Goal: Check status: Check status

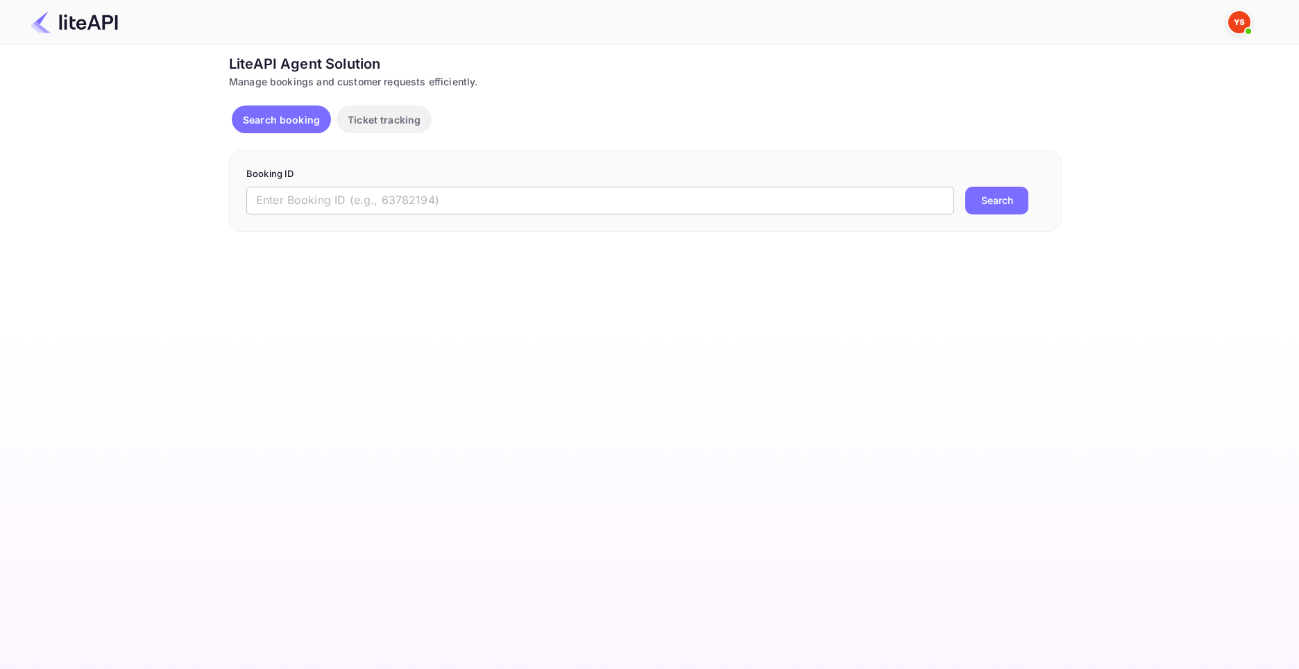
click at [306, 194] on input "text" at bounding box center [600, 201] width 708 height 28
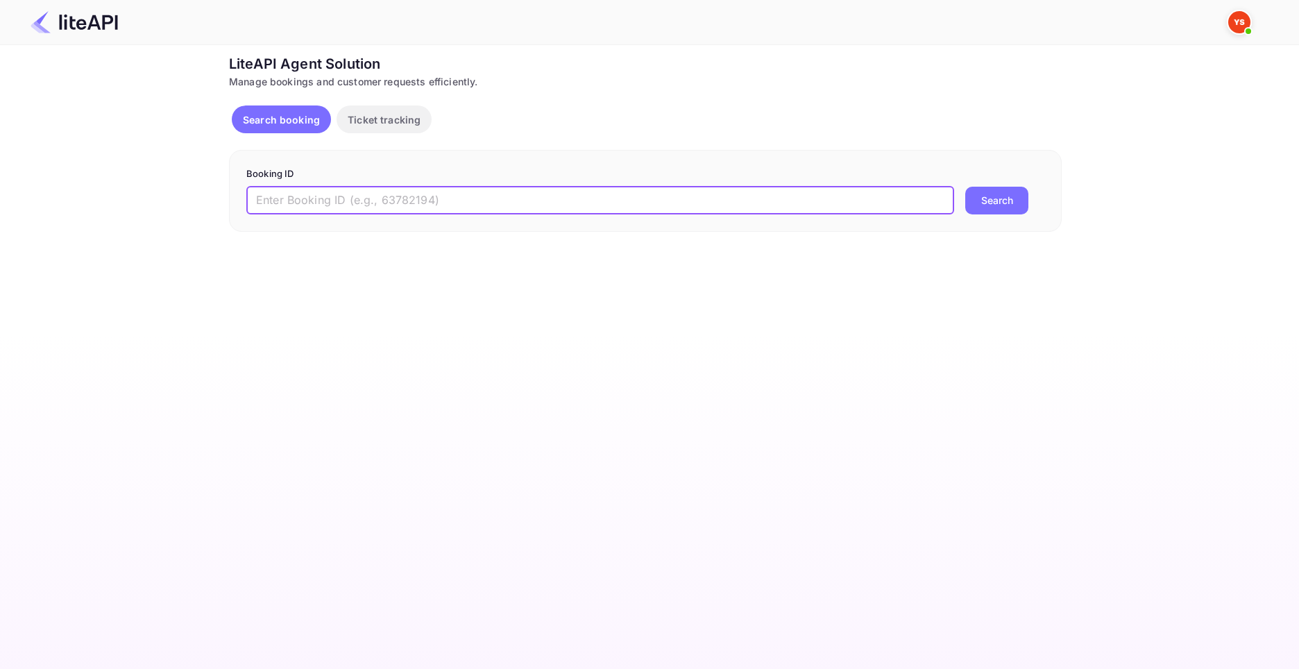
paste input "8398838"
type input "8398838"
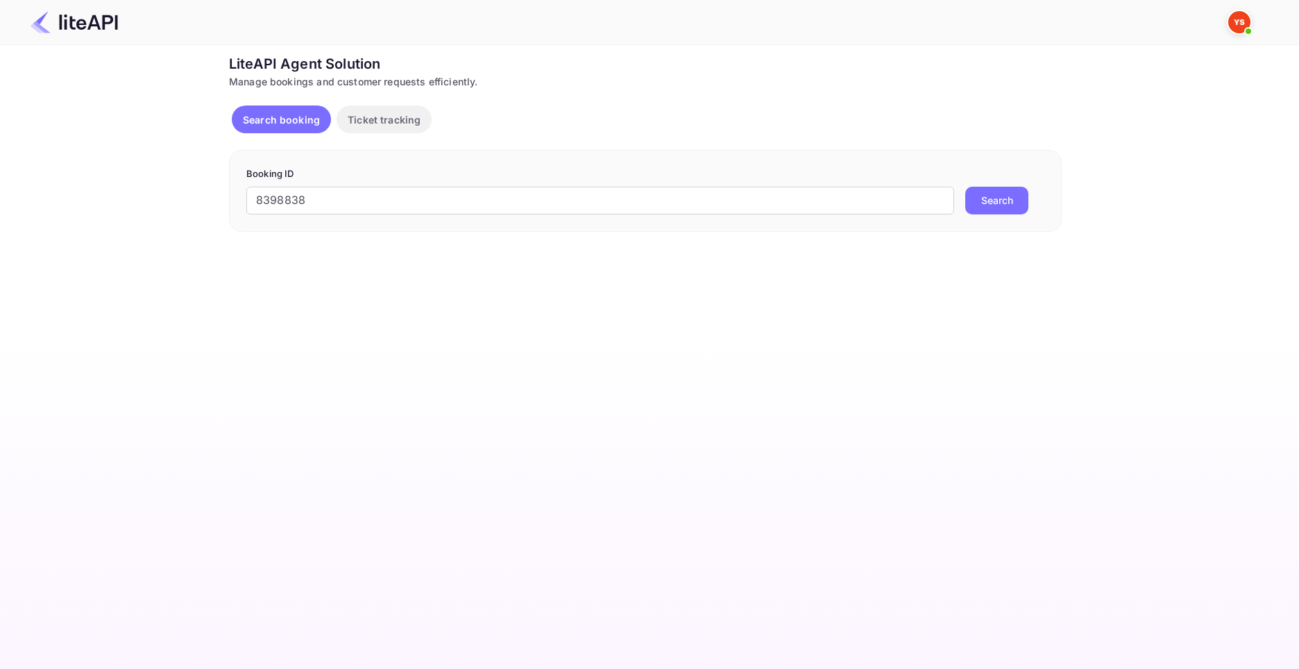
click at [1005, 197] on button "Search" at bounding box center [996, 201] width 63 height 28
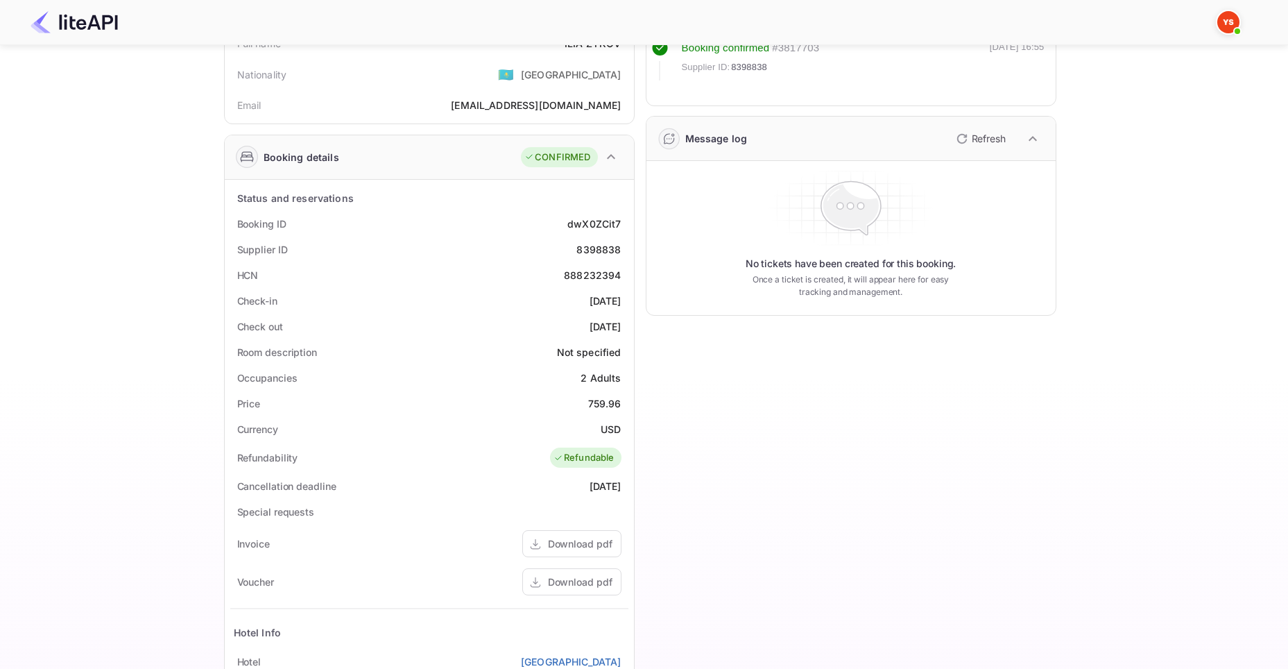
scroll to position [139, 0]
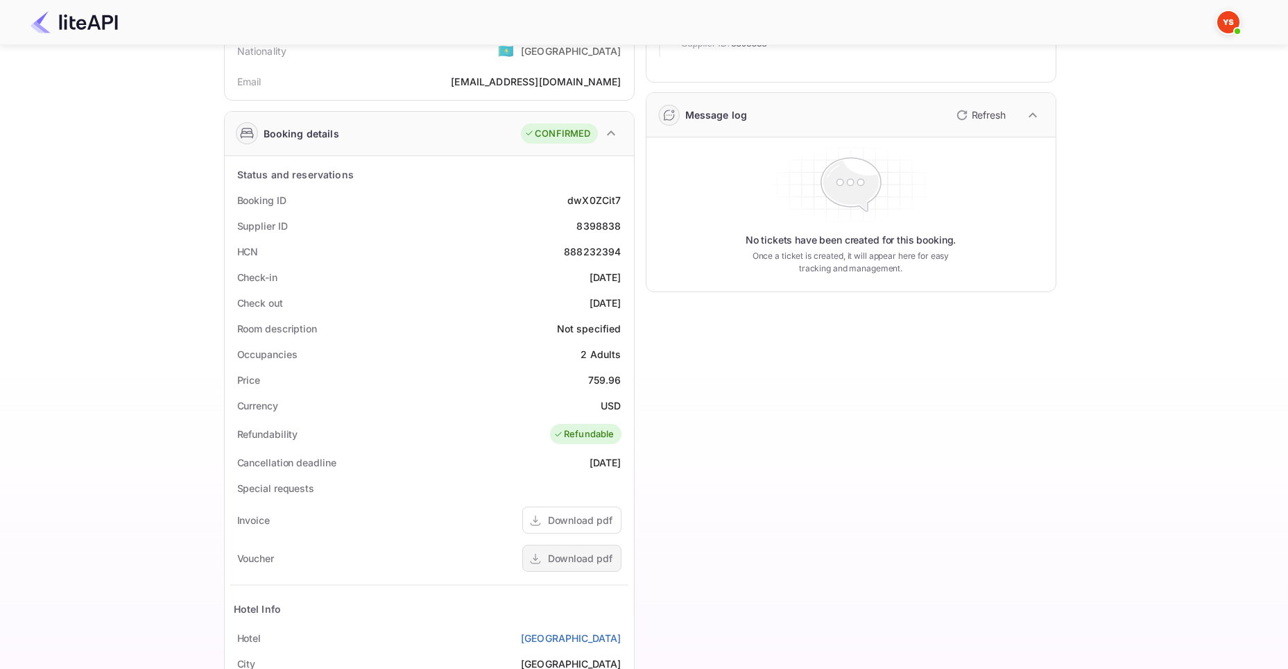
click at [580, 555] on div "Download pdf" at bounding box center [580, 558] width 65 height 15
drag, startPoint x: 233, startPoint y: 222, endPoint x: 315, endPoint y: 230, distance: 82.2
click at [315, 230] on div "Supplier ID 8398838" at bounding box center [429, 226] width 398 height 26
copy div "Supplier ID"
drag, startPoint x: 571, startPoint y: 230, endPoint x: 621, endPoint y: 225, distance: 50.1
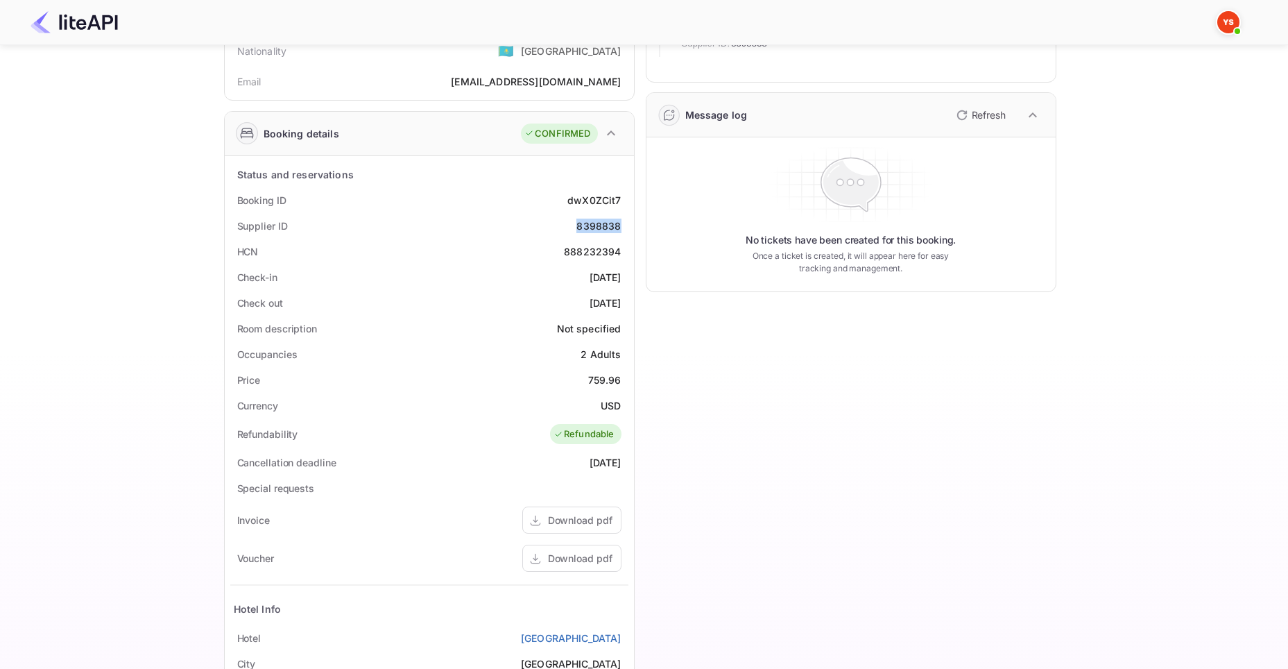
click at [621, 225] on div "Supplier ID 8398838" at bounding box center [429, 226] width 398 height 26
copy div "8398838"
drag, startPoint x: 298, startPoint y: 200, endPoint x: 237, endPoint y: 199, distance: 61.1
click at [237, 199] on div "Booking ID dwX0ZCit7" at bounding box center [429, 200] width 398 height 26
copy div "Booking ID"
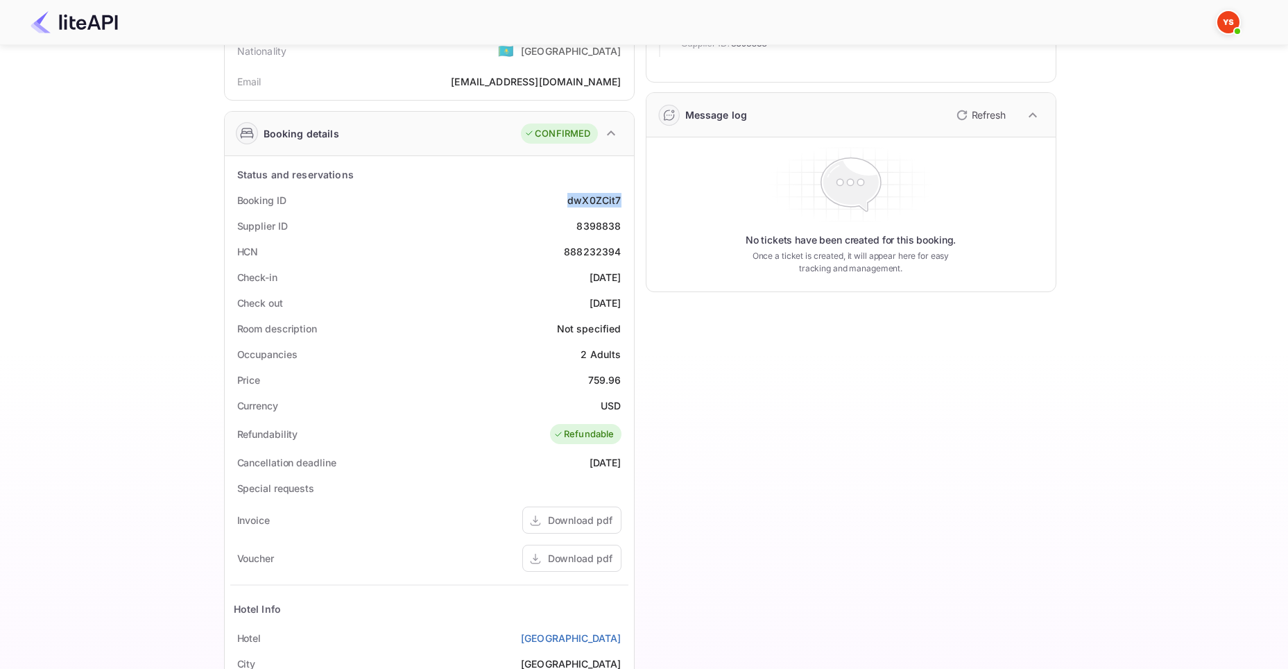
drag, startPoint x: 553, startPoint y: 199, endPoint x: 631, endPoint y: 199, distance: 78.4
click at [631, 199] on div "Status and reservations Booking ID dwX0ZCit7 Supplier ID 8398838 HCN 888232394 …" at bounding box center [429, 500] width 409 height 688
copy div "dwX0ZCit7"
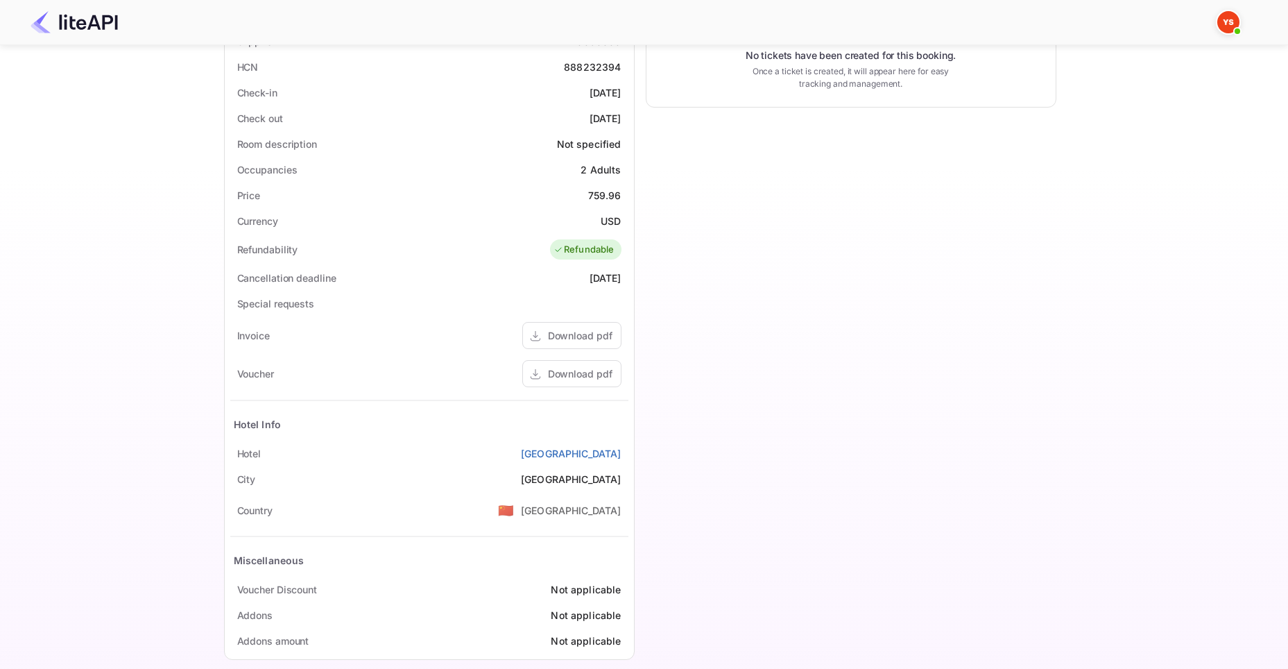
scroll to position [324, 0]
drag, startPoint x: 273, startPoint y: 453, endPoint x: 230, endPoint y: 455, distance: 43.1
click at [230, 455] on div "[GEOGRAPHIC_DATA]" at bounding box center [429, 453] width 398 height 26
copy div "Hotel"
drag, startPoint x: 508, startPoint y: 459, endPoint x: 629, endPoint y: 457, distance: 121.4
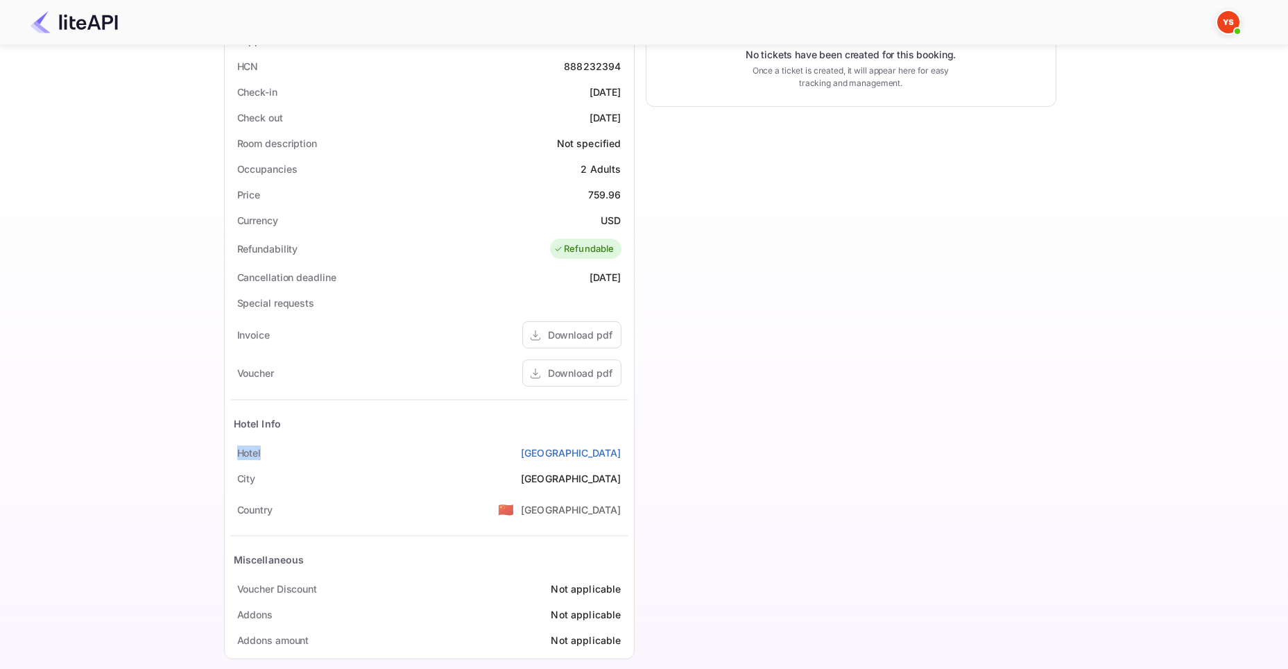
click at [629, 457] on div "Status and reservations Booking ID dwX0ZCit7 Supplier ID 8398838 HCN 888232394 …" at bounding box center [429, 315] width 409 height 688
copy link "[GEOGRAPHIC_DATA]"
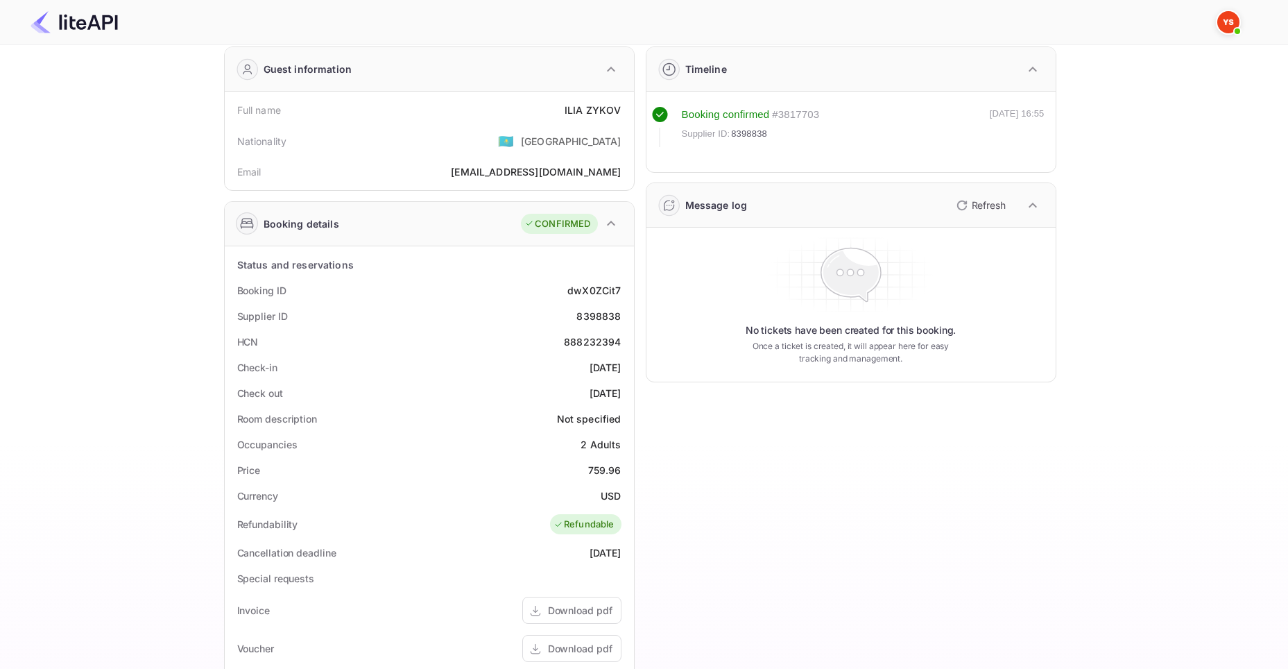
scroll to position [0, 0]
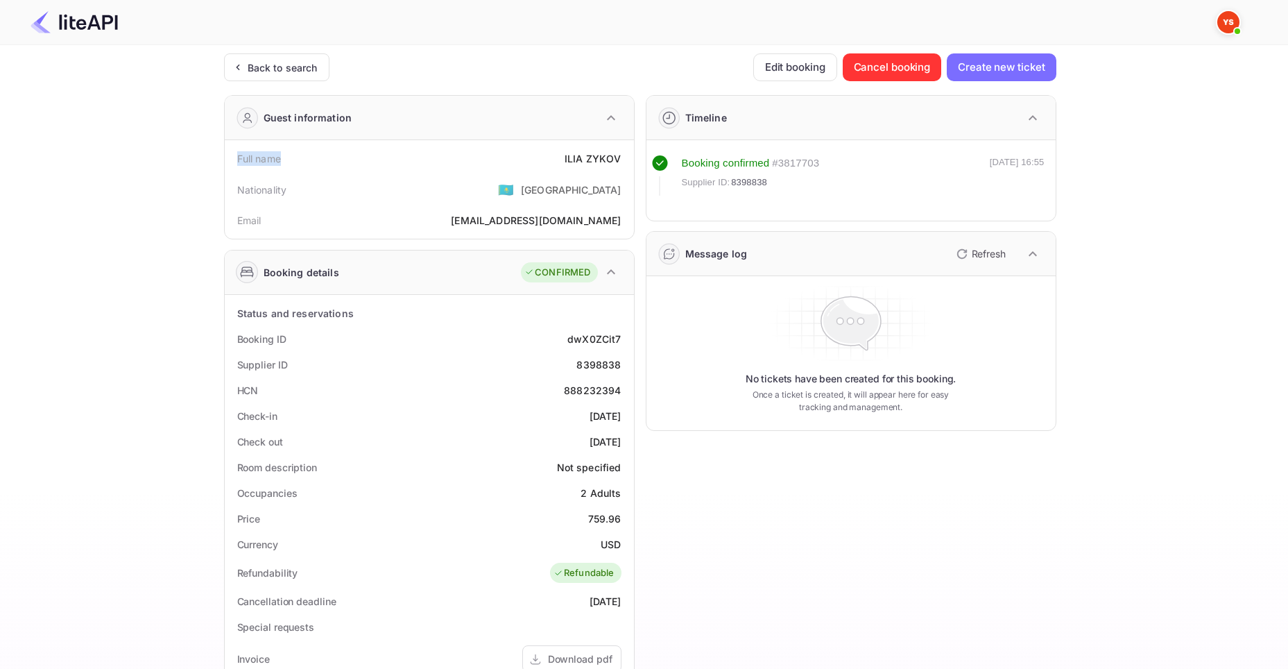
drag, startPoint x: 228, startPoint y: 157, endPoint x: 283, endPoint y: 160, distance: 54.9
click at [283, 160] on div "Full name [PERSON_NAME] Nationality 🇰🇿 [DEMOGRAPHIC_DATA] Email [EMAIL_ADDRESS]…" at bounding box center [429, 189] width 409 height 99
copy div "Full name"
drag, startPoint x: 555, startPoint y: 152, endPoint x: 622, endPoint y: 157, distance: 67.5
click at [622, 157] on div "Full name [PERSON_NAME]" at bounding box center [429, 159] width 398 height 26
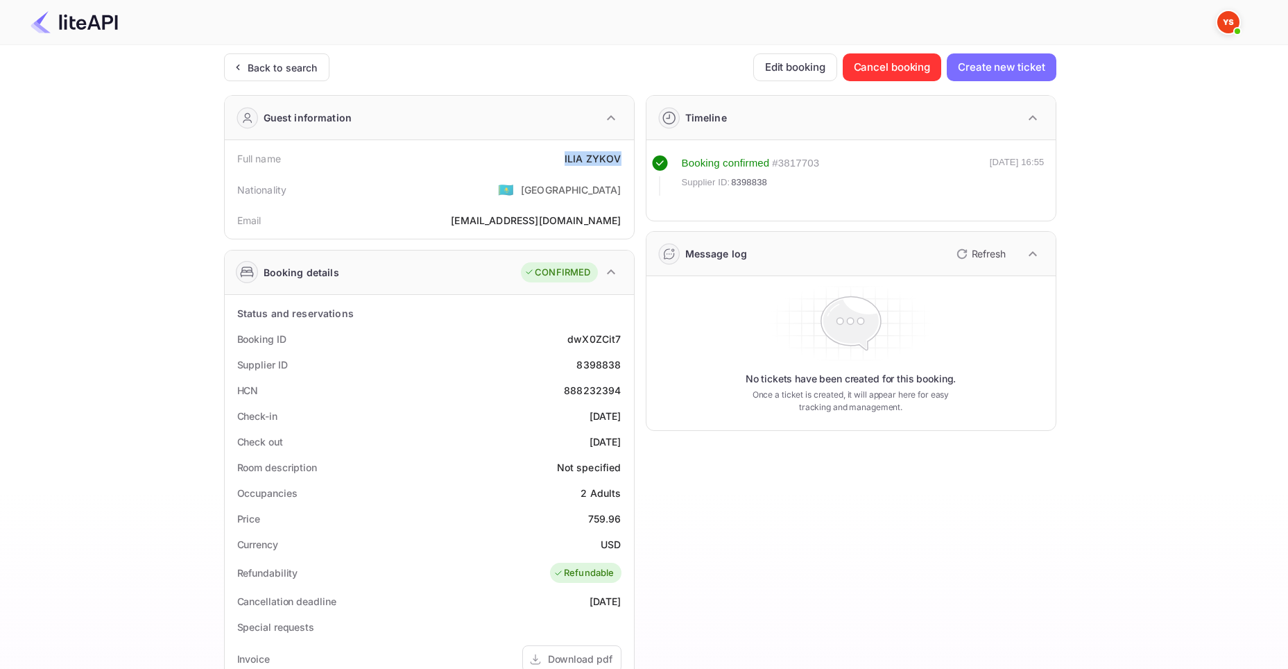
copy div "[PERSON_NAME]"
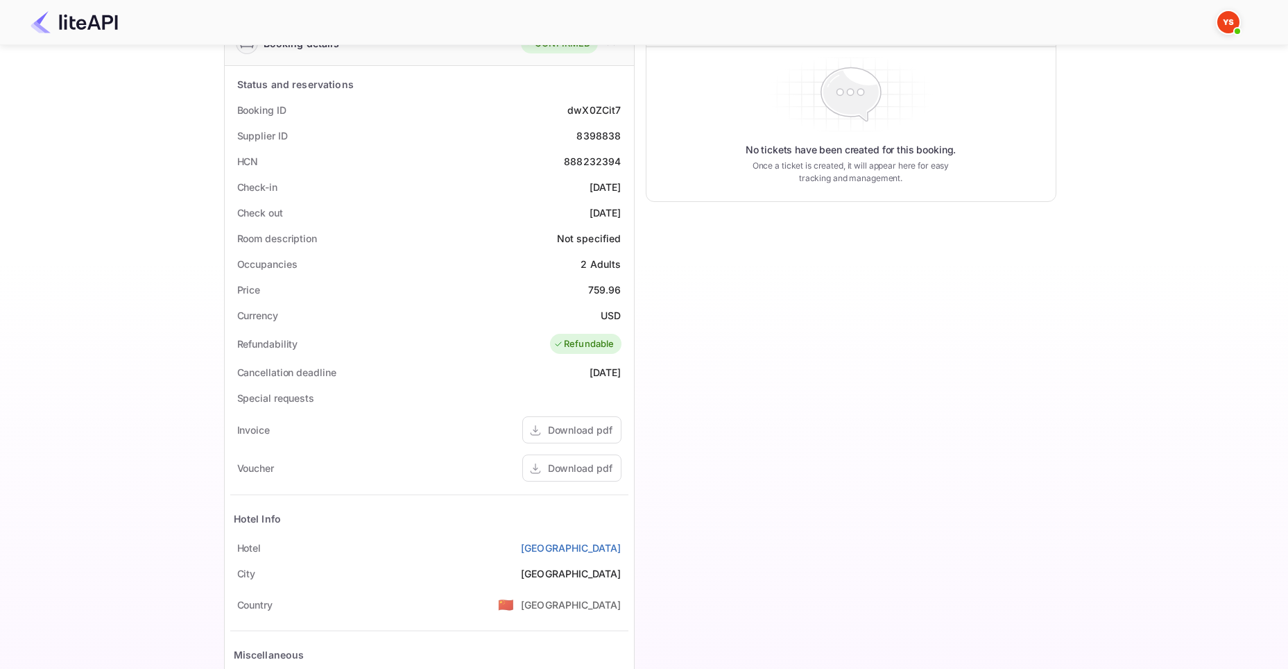
scroll to position [202, 0]
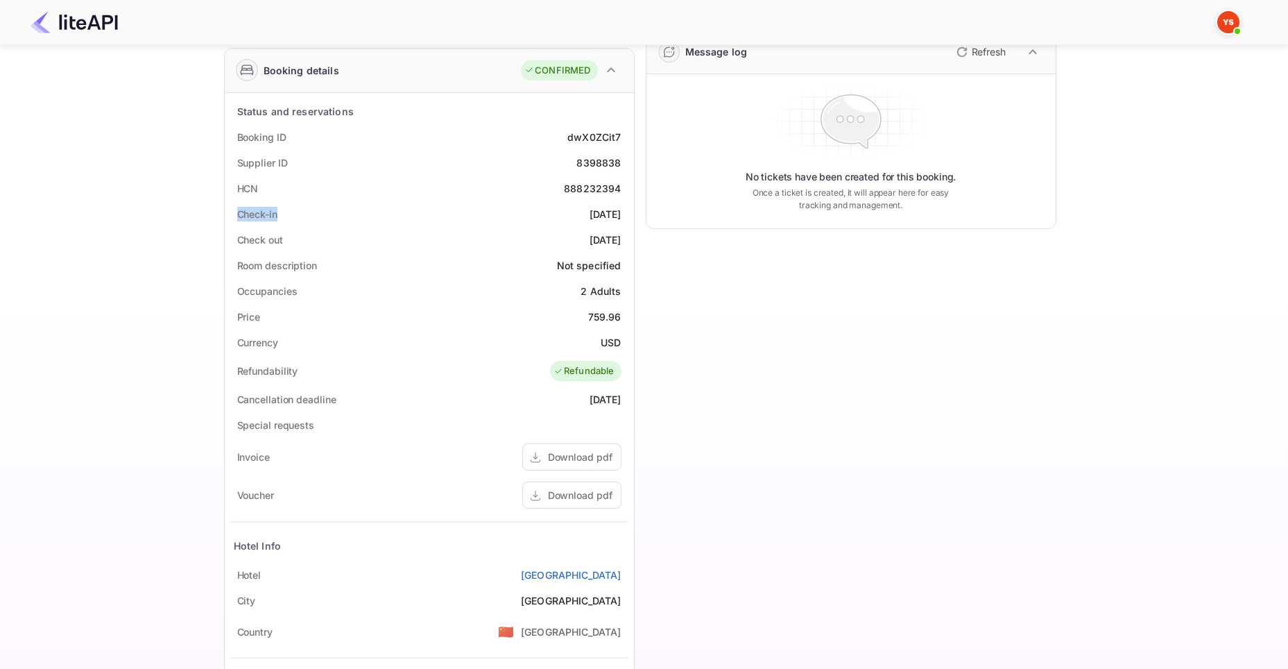
drag, startPoint x: 269, startPoint y: 218, endPoint x: 235, endPoint y: 217, distance: 34.0
click at [235, 217] on div "Check-in [DATE]" at bounding box center [429, 214] width 398 height 26
copy div "Check-in"
drag, startPoint x: 558, startPoint y: 211, endPoint x: 622, endPoint y: 209, distance: 64.6
click at [622, 209] on div "Check-in [DATE]" at bounding box center [429, 214] width 398 height 26
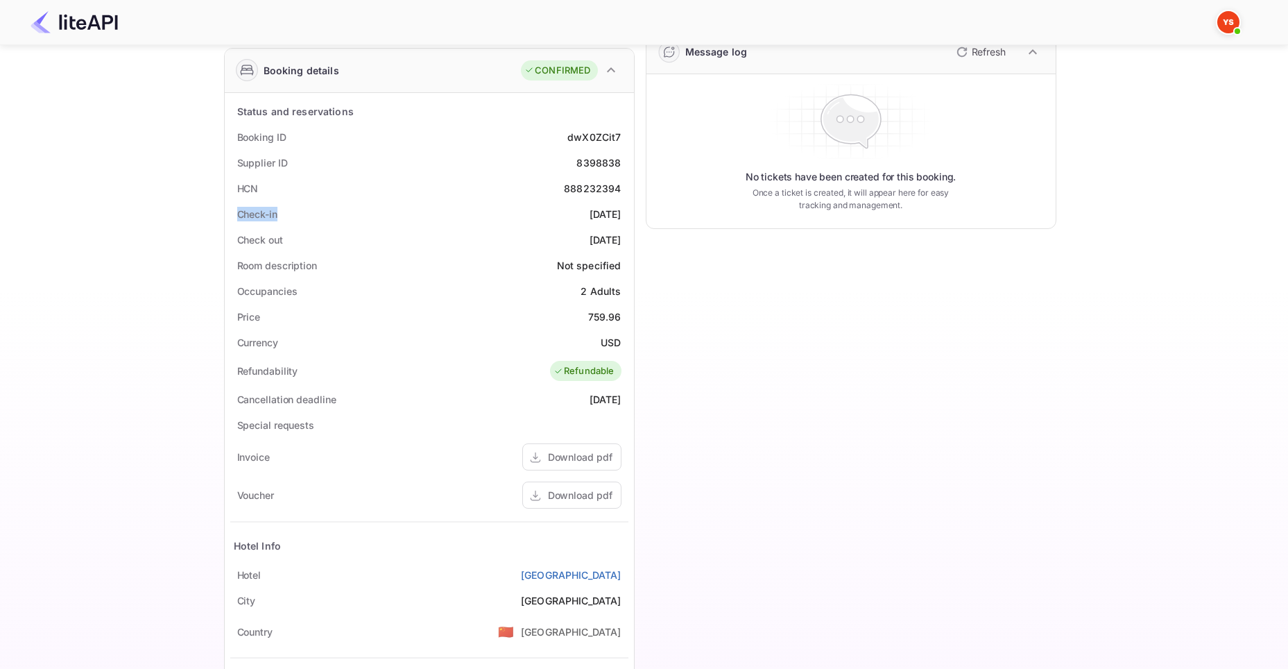
copy div "[DATE]"
drag, startPoint x: 305, startPoint y: 234, endPoint x: 235, endPoint y: 234, distance: 69.4
click at [235, 234] on div "Check out [DATE]" at bounding box center [429, 240] width 398 height 26
drag, startPoint x: 560, startPoint y: 237, endPoint x: 620, endPoint y: 237, distance: 60.4
click at [620, 237] on div "Check out [DATE]" at bounding box center [429, 240] width 398 height 26
